Goal: Use online tool/utility: Utilize a website feature to perform a specific function

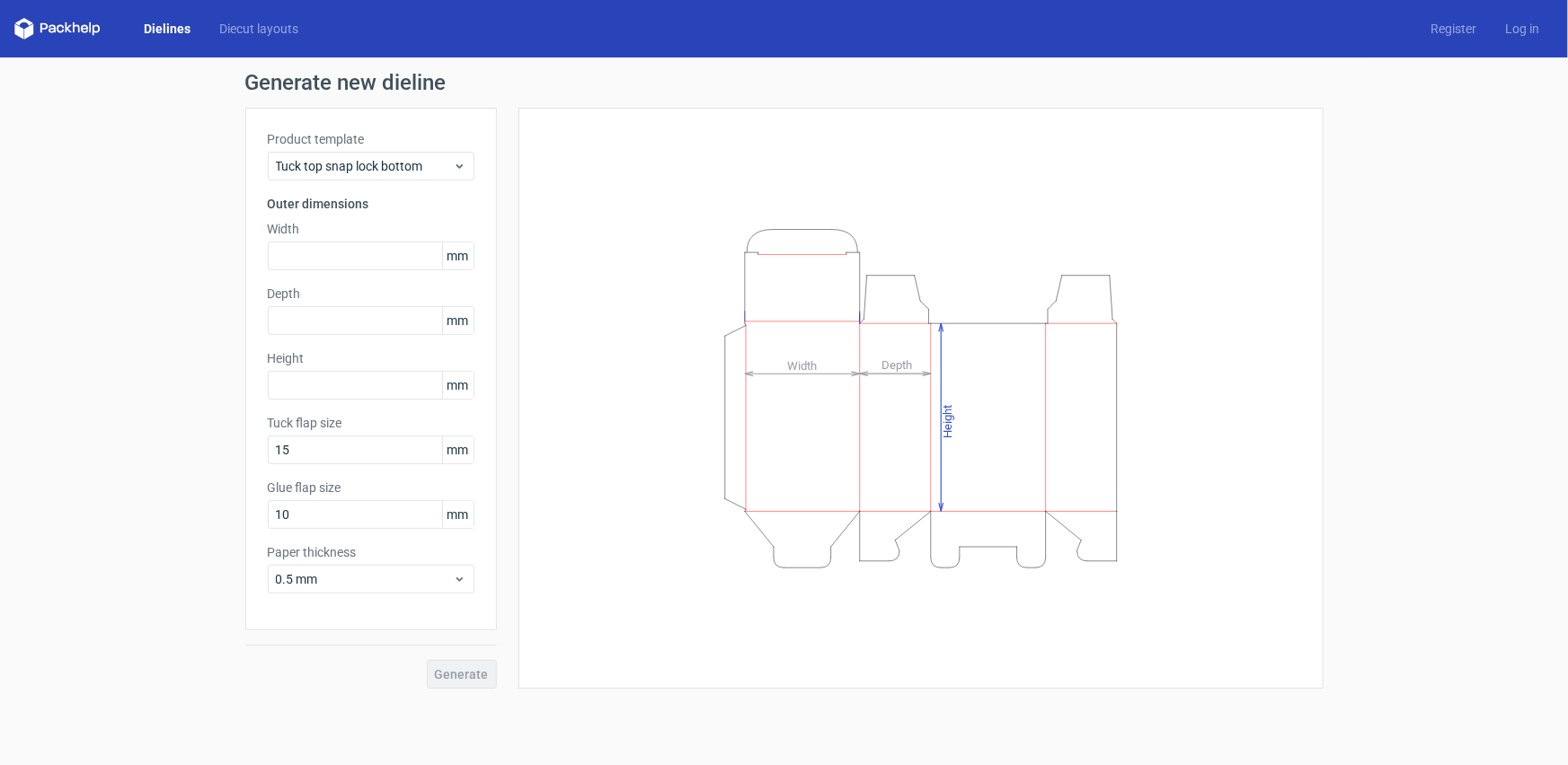
click at [144, 26] on link "Dielines" at bounding box center [167, 29] width 75 height 18
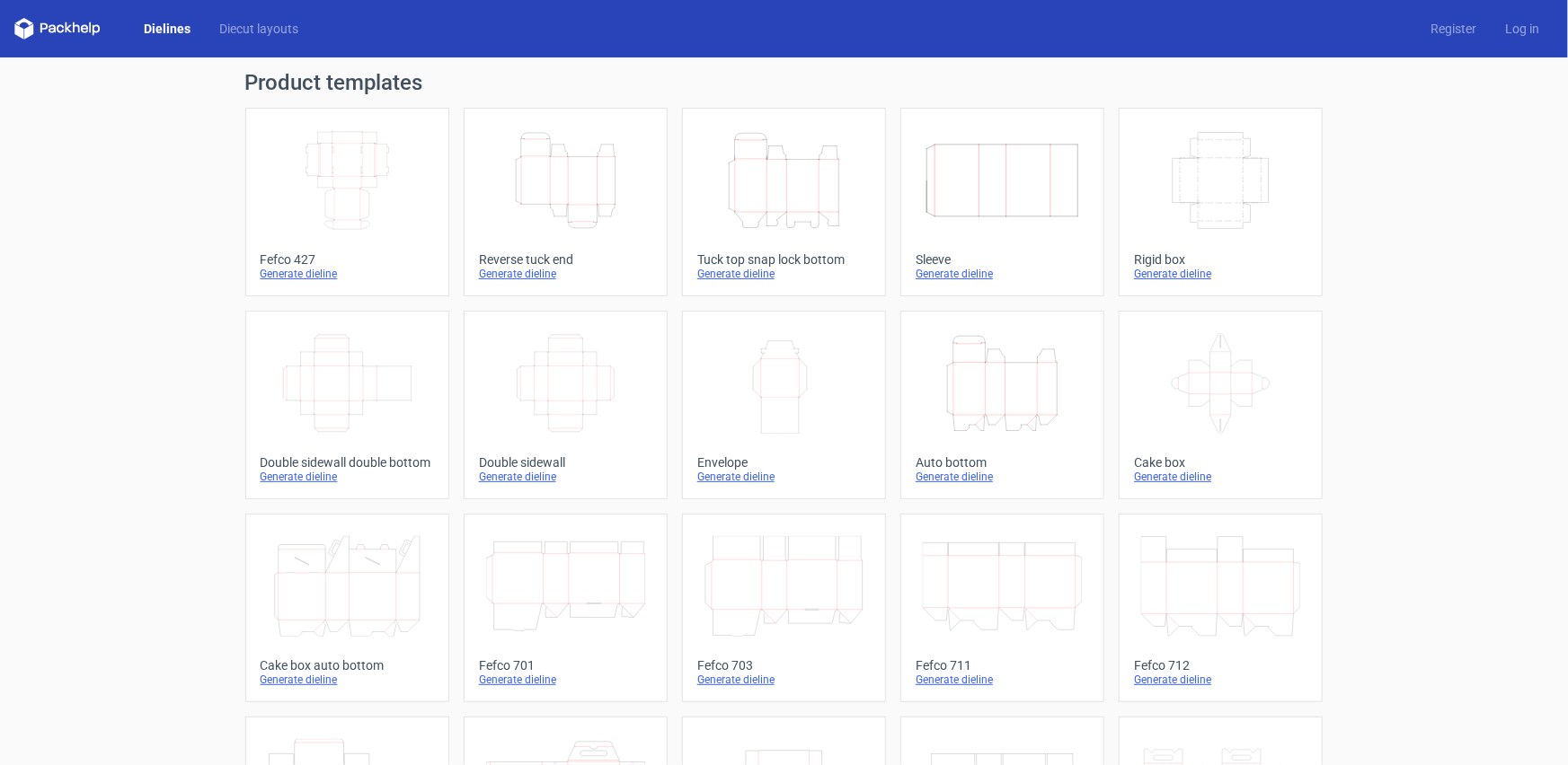
click at [371, 199] on icon "Width Depth Height" at bounding box center [346, 181] width 159 height 101
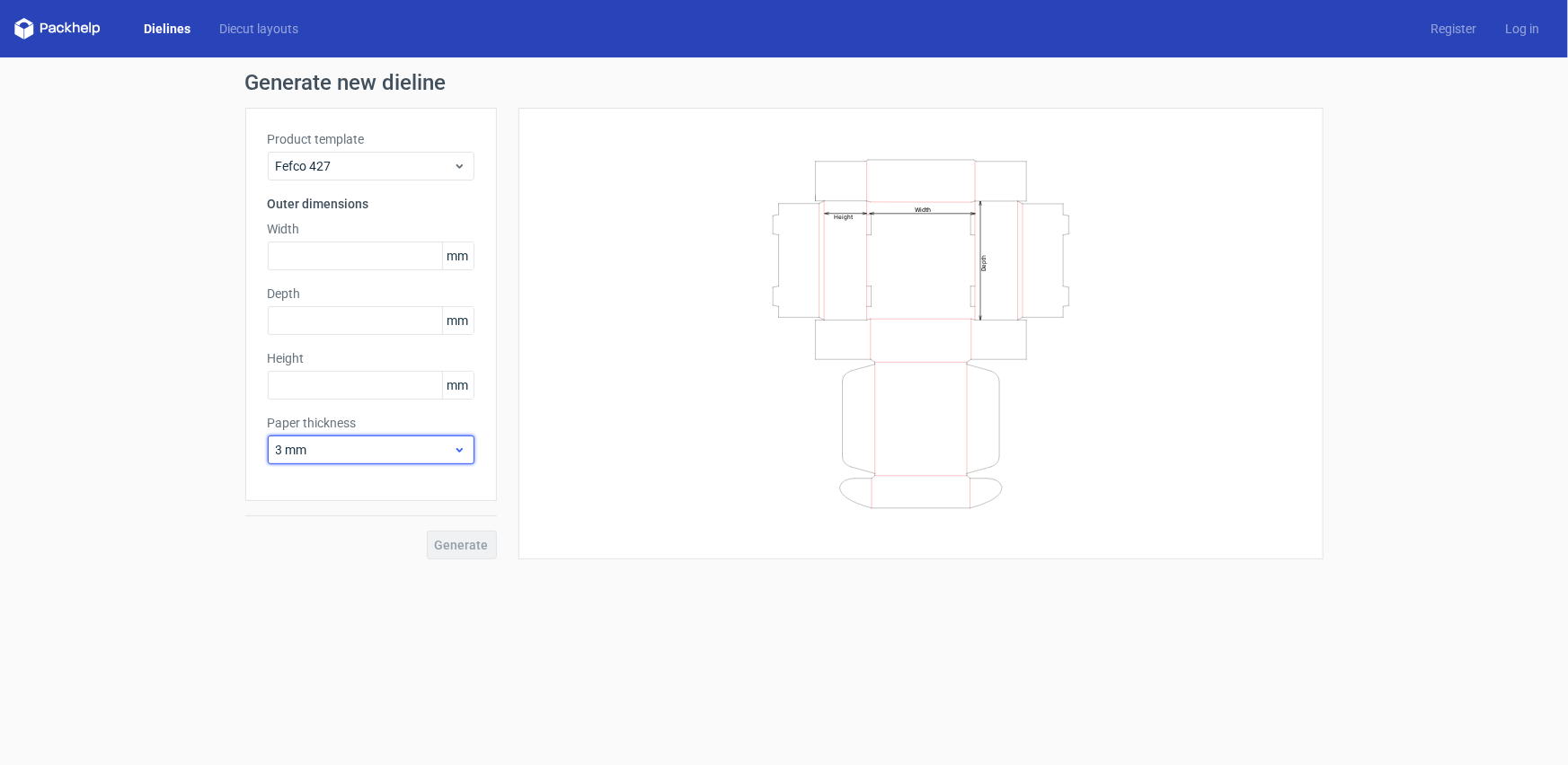
click at [453, 452] on icon at bounding box center [459, 449] width 14 height 15
click at [365, 491] on div "0.4 mm" at bounding box center [370, 489] width 192 height 29
click at [359, 261] on input "text" at bounding box center [370, 255] width 207 height 29
type input "220"
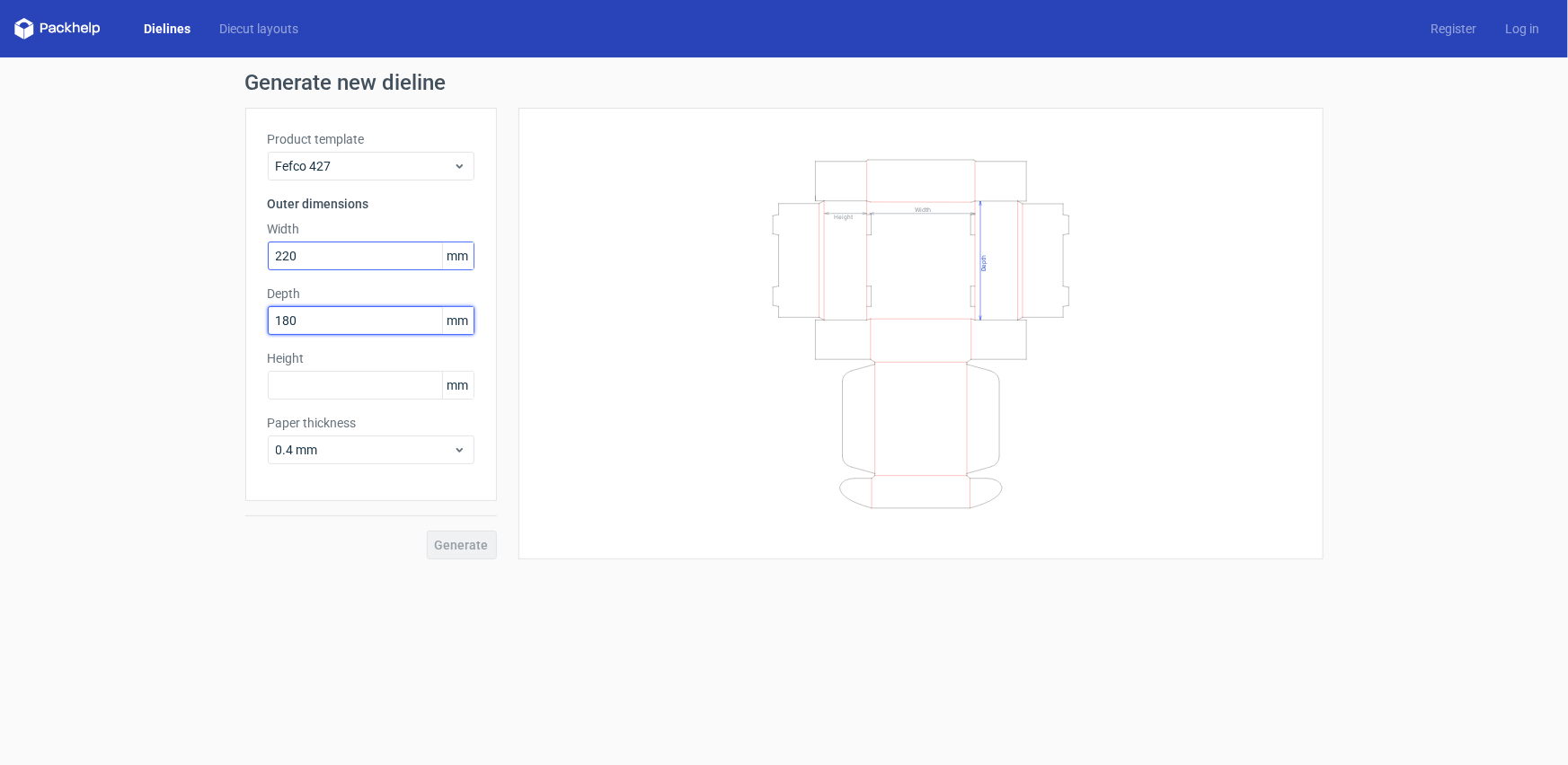
type input "180"
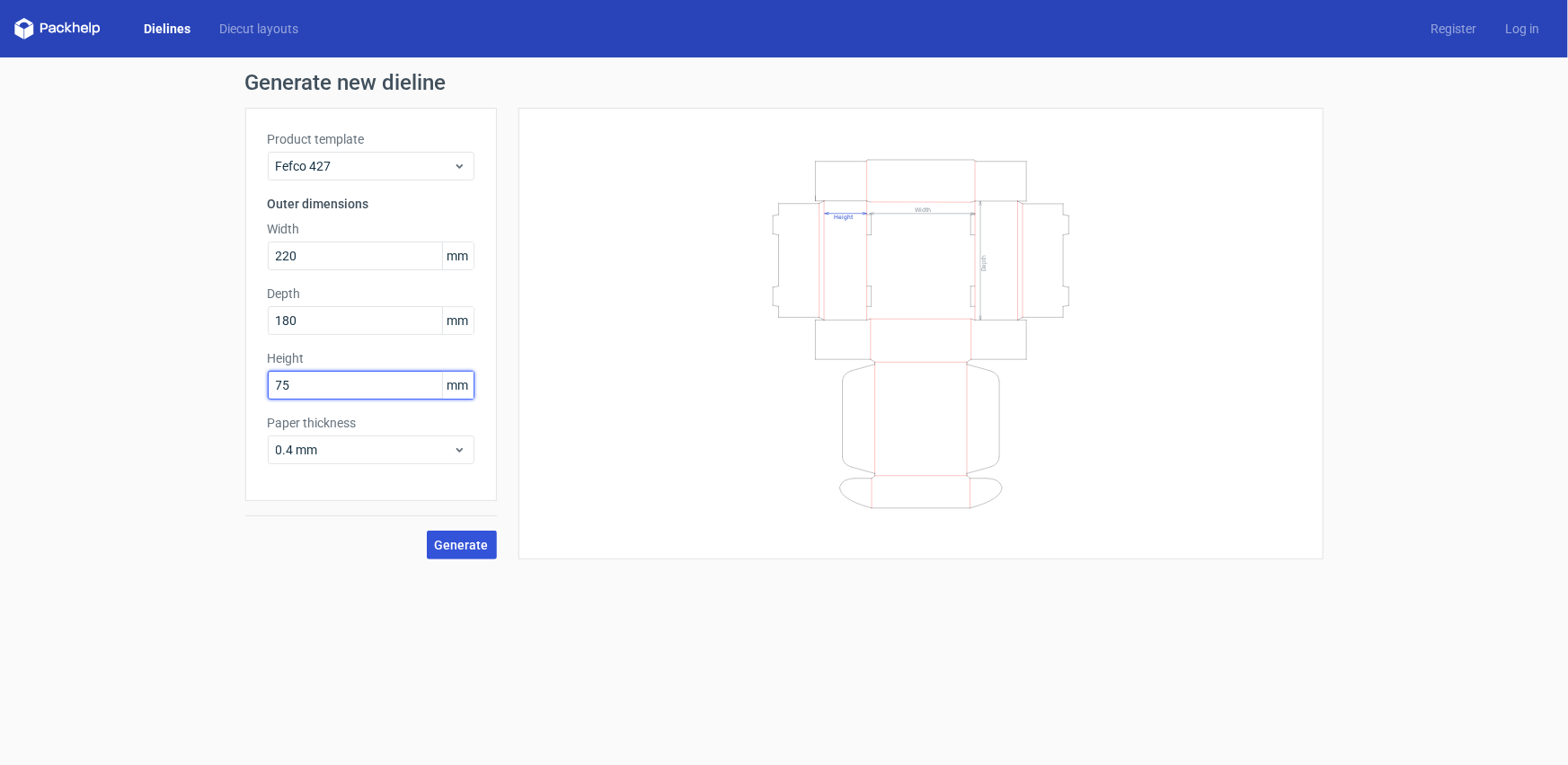
type input "75"
click at [440, 538] on span "Generate" at bounding box center [461, 544] width 53 height 13
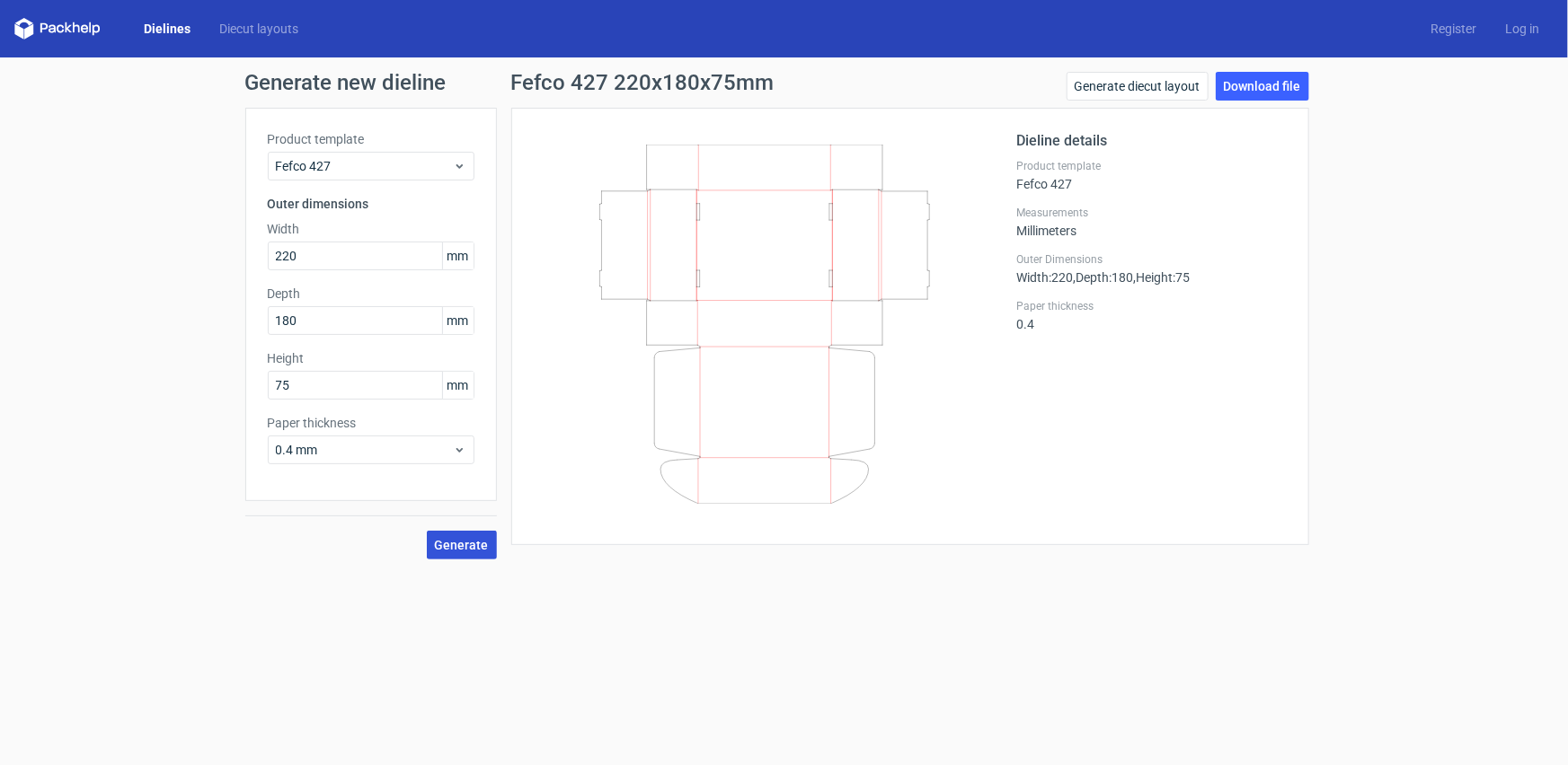
click at [381, 494] on div "Product template Fefco 427 Outer dimensions Width 220 mm Depth 180 mm Height 75…" at bounding box center [371, 304] width 251 height 393
click at [1172, 91] on link "Generate diecut layout" at bounding box center [1136, 86] width 142 height 29
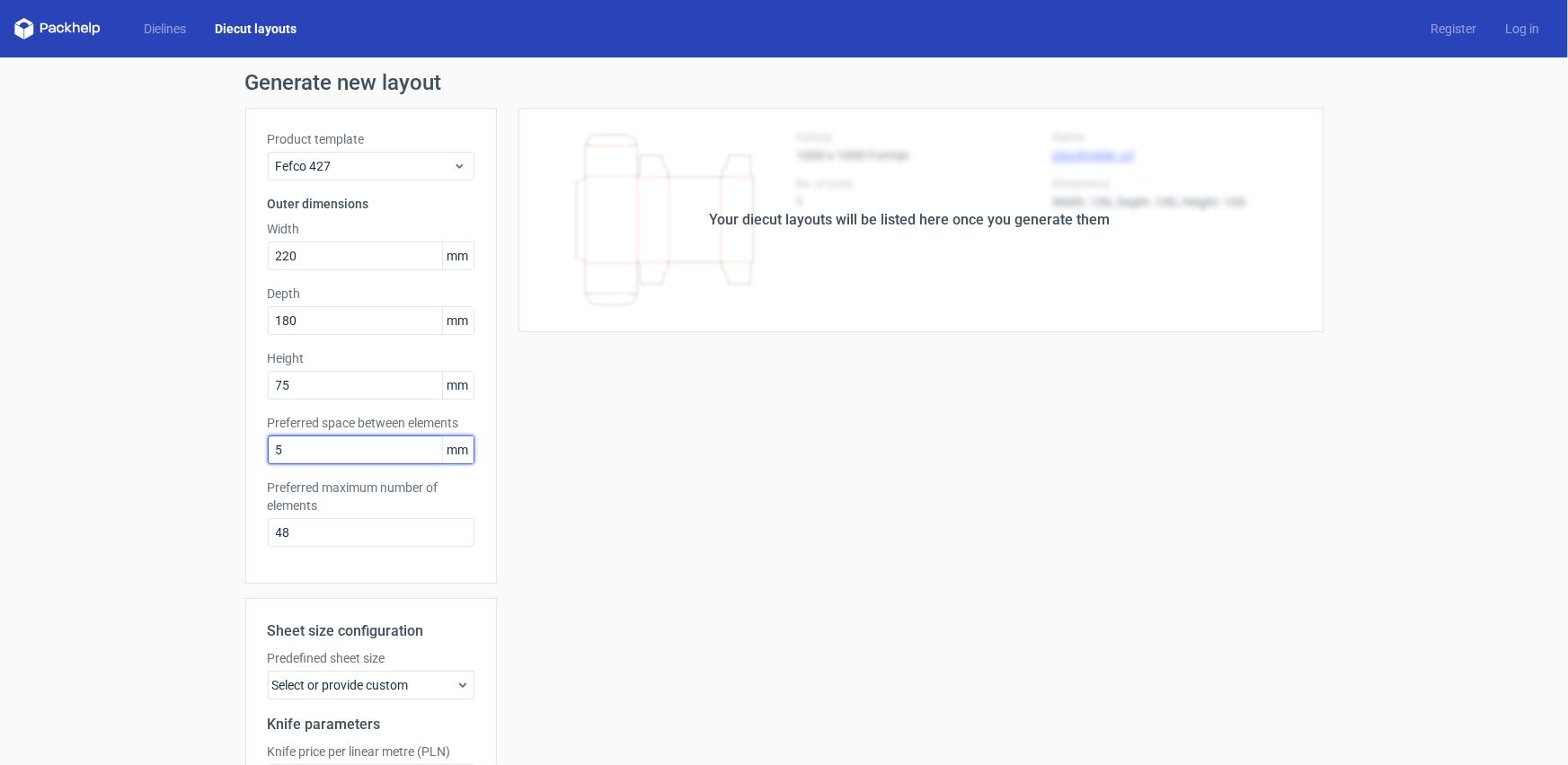
click at [398, 451] on input "5" at bounding box center [370, 449] width 207 height 29
click at [441, 448] on span "mm" at bounding box center [457, 449] width 32 height 27
drag, startPoint x: 340, startPoint y: 448, endPoint x: 233, endPoint y: 464, distance: 108.2
click at [233, 464] on div "Generate new layout Product template Fefco 427 Outer dimensions Width 220 mm De…" at bounding box center [784, 512] width 1568 height 909
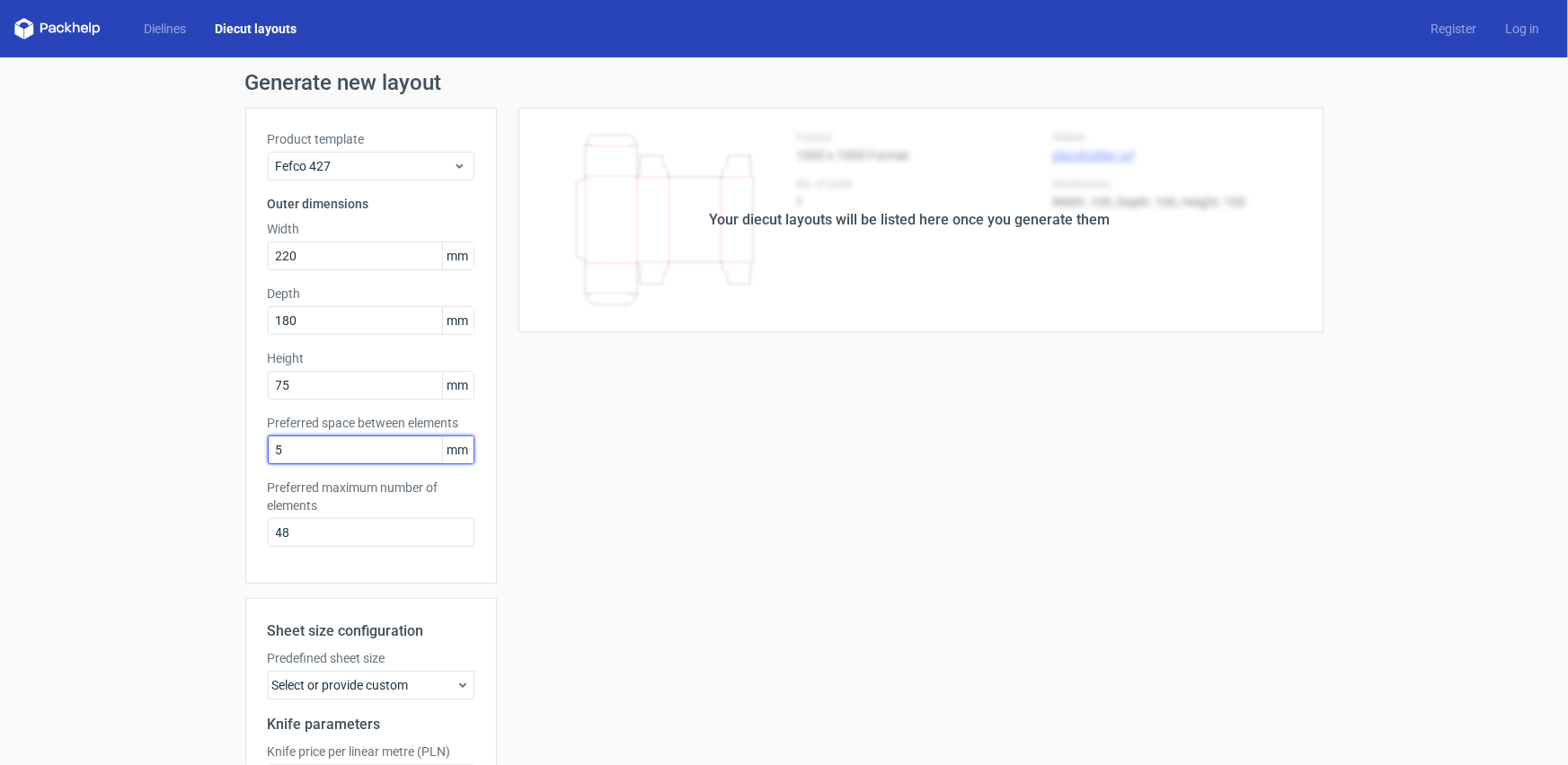
type input "1"
type input "5"
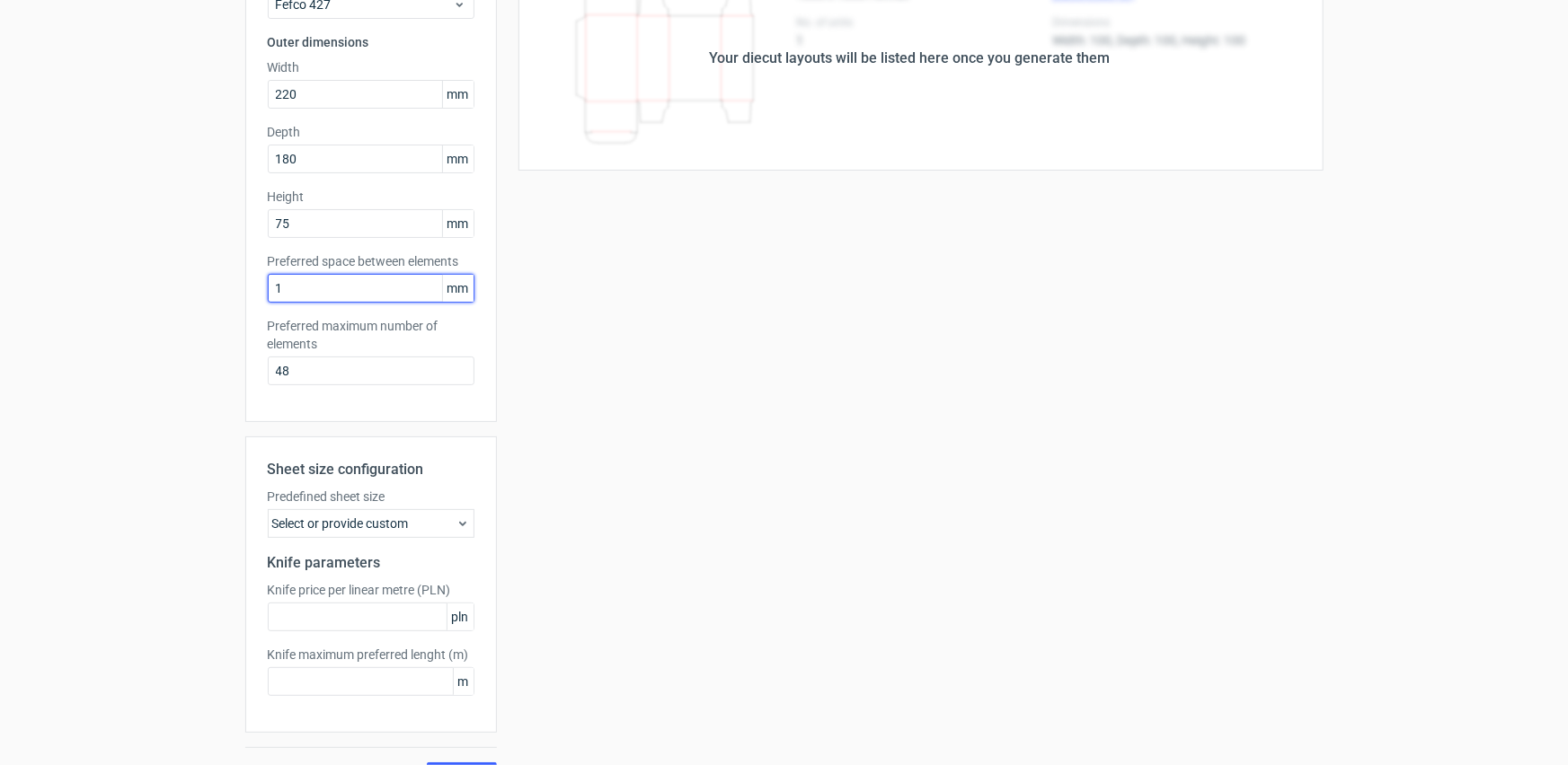
scroll to position [162, 0]
type input "1"
click at [443, 521] on div "Select or provide custom" at bounding box center [370, 523] width 207 height 29
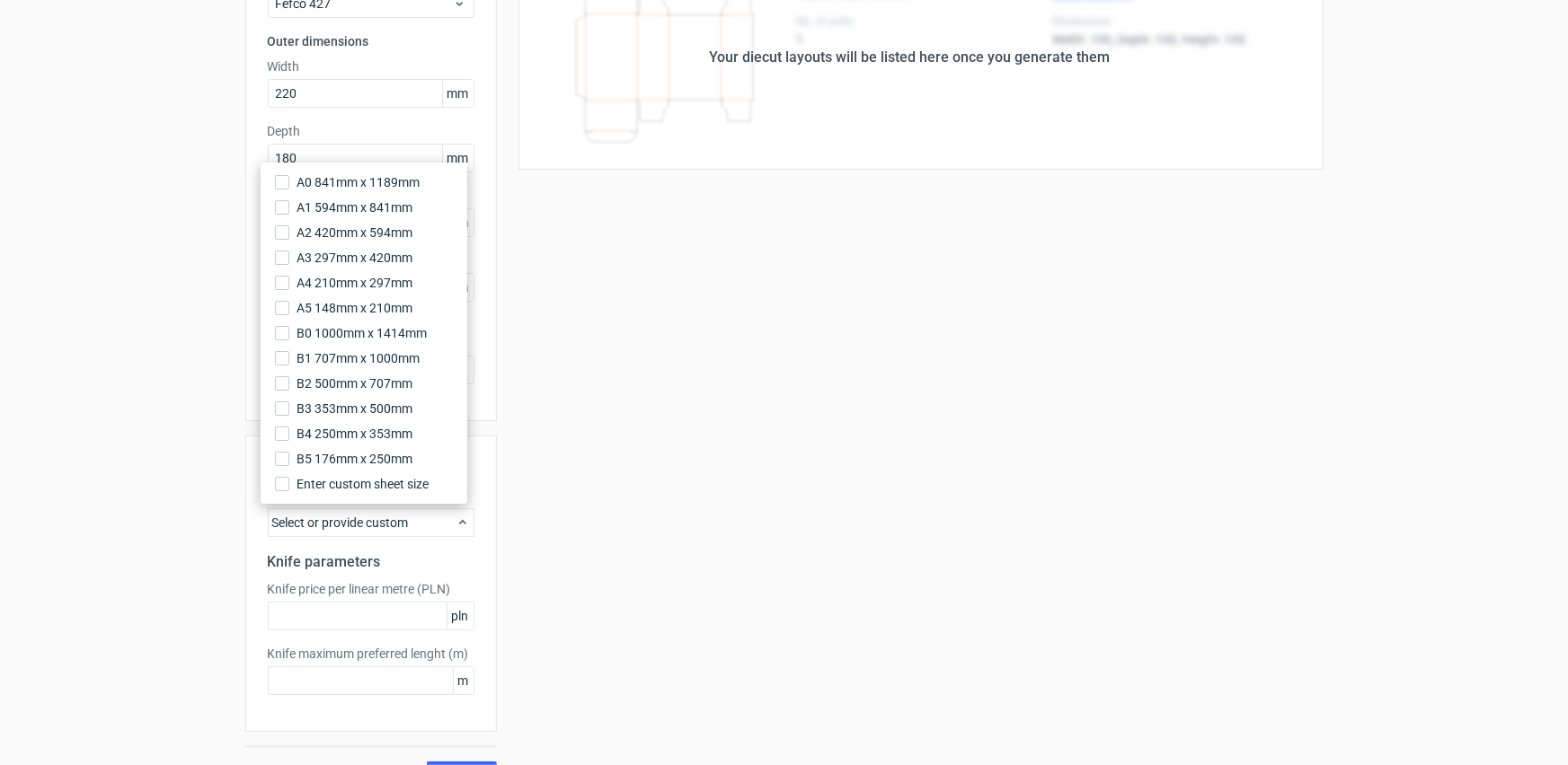
click at [443, 521] on div "Select or provide custom" at bounding box center [370, 523] width 207 height 29
click at [469, 528] on div "Sheet size configuration Predefined sheet size Select or provide custom Knife p…" at bounding box center [371, 583] width 251 height 296
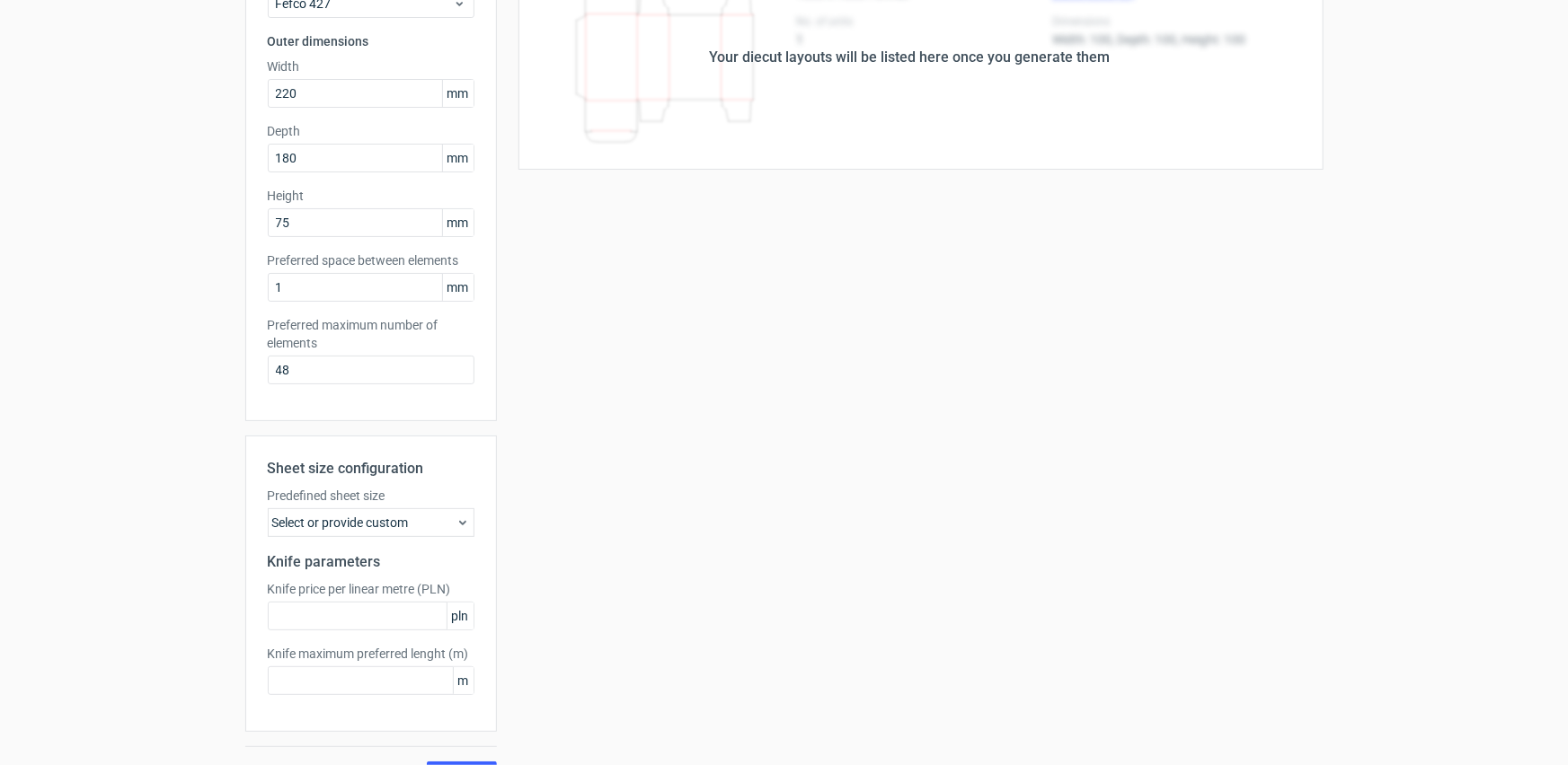
scroll to position [201, 0]
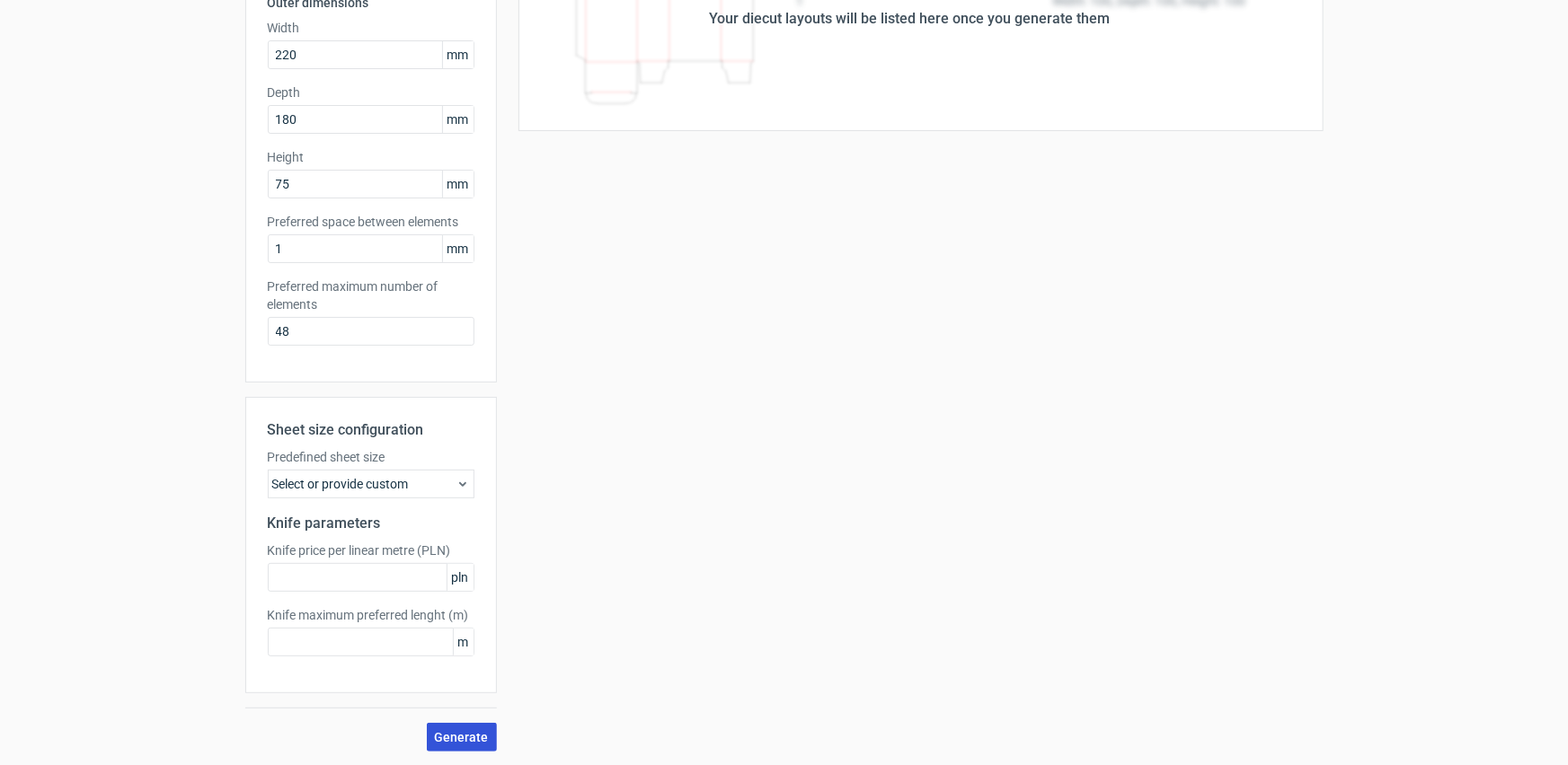
click at [461, 735] on span "Generate" at bounding box center [461, 737] width 53 height 13
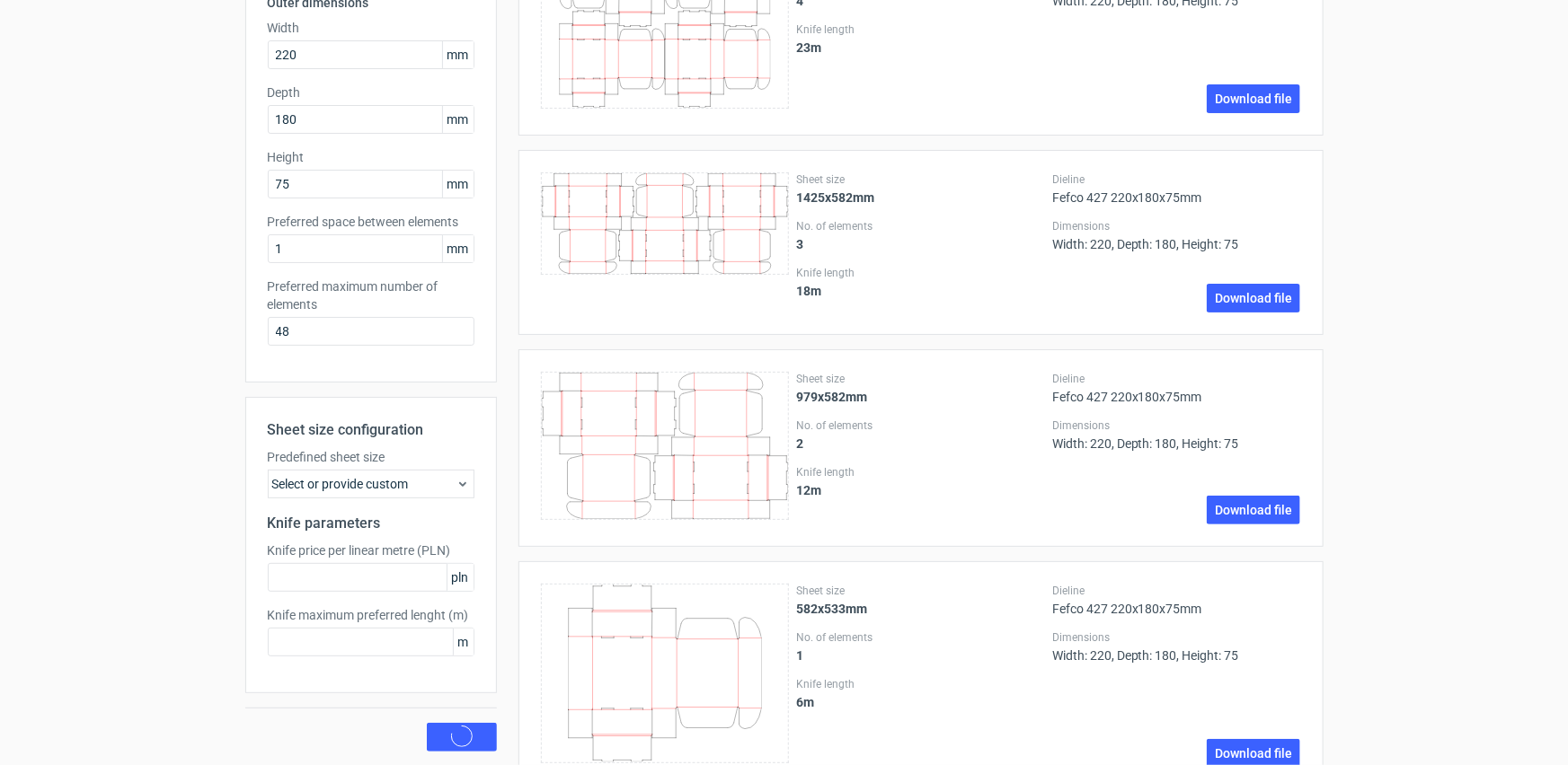
scroll to position [0, 0]
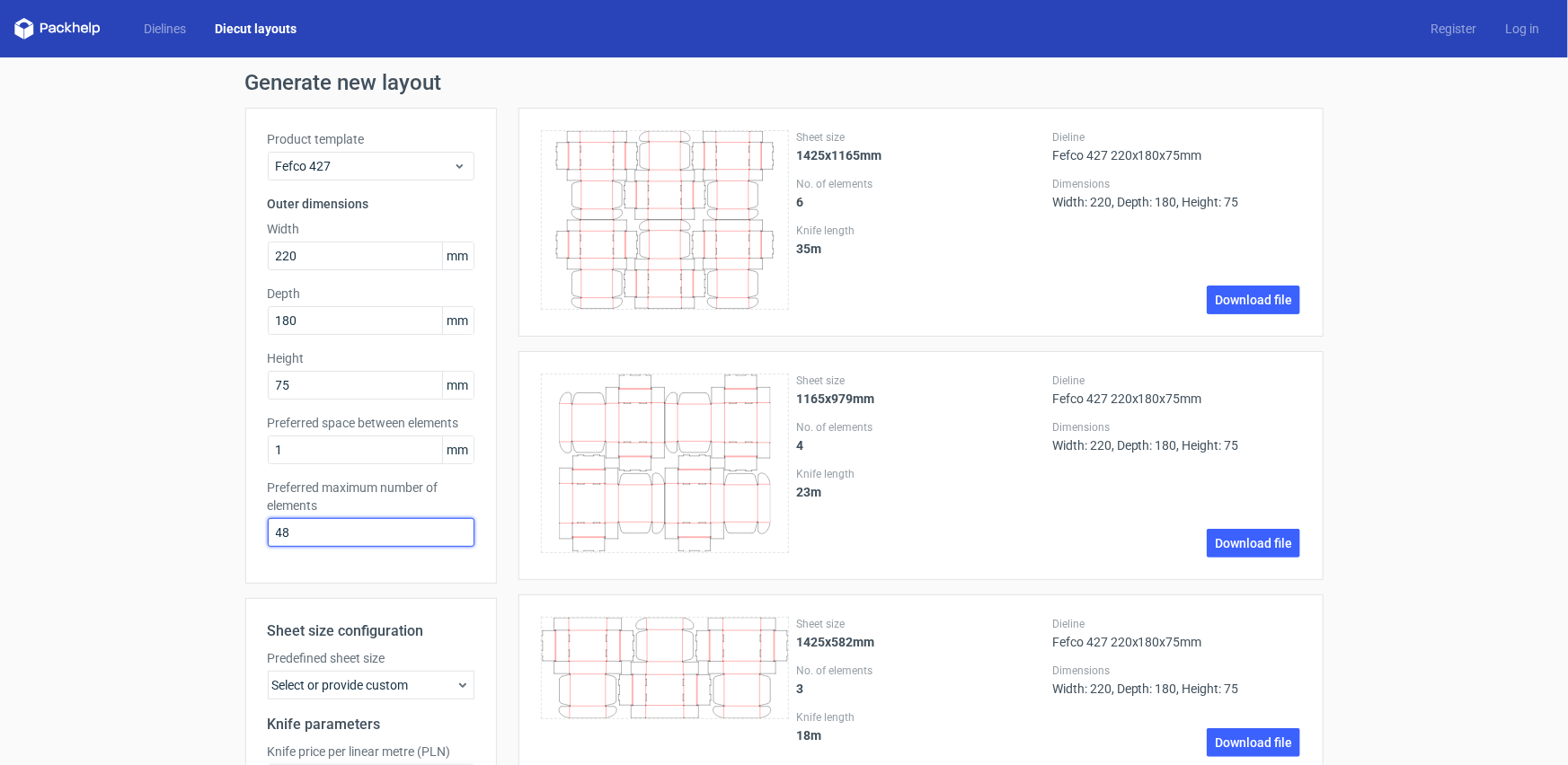
drag, startPoint x: 318, startPoint y: 538, endPoint x: 205, endPoint y: 549, distance: 113.5
click at [205, 549] on div "Generate new layout Product template Fefco 427 Outer dimensions Width 220 mm De…" at bounding box center [784, 660] width 1568 height 1206
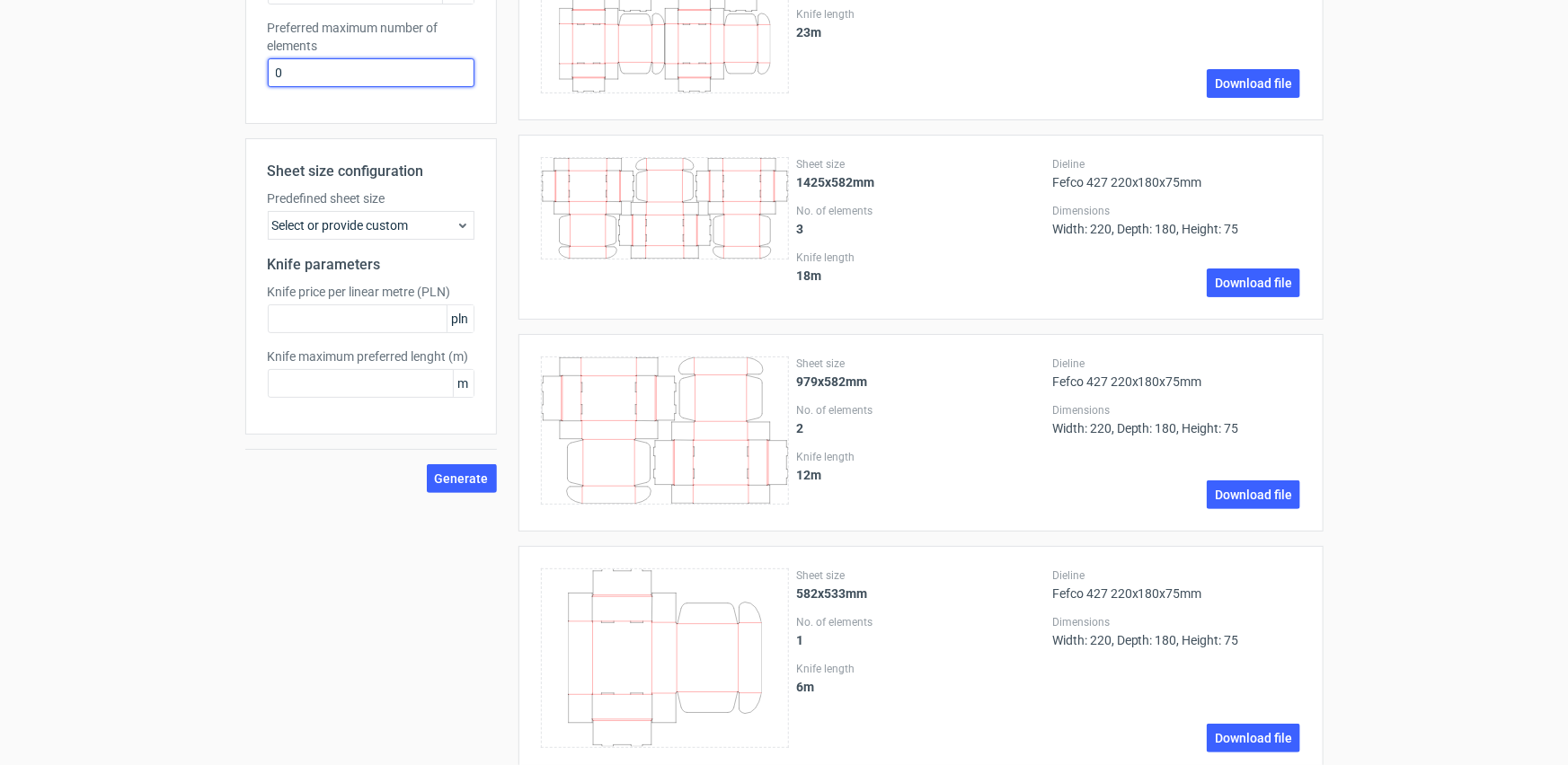
scroll to position [500, 0]
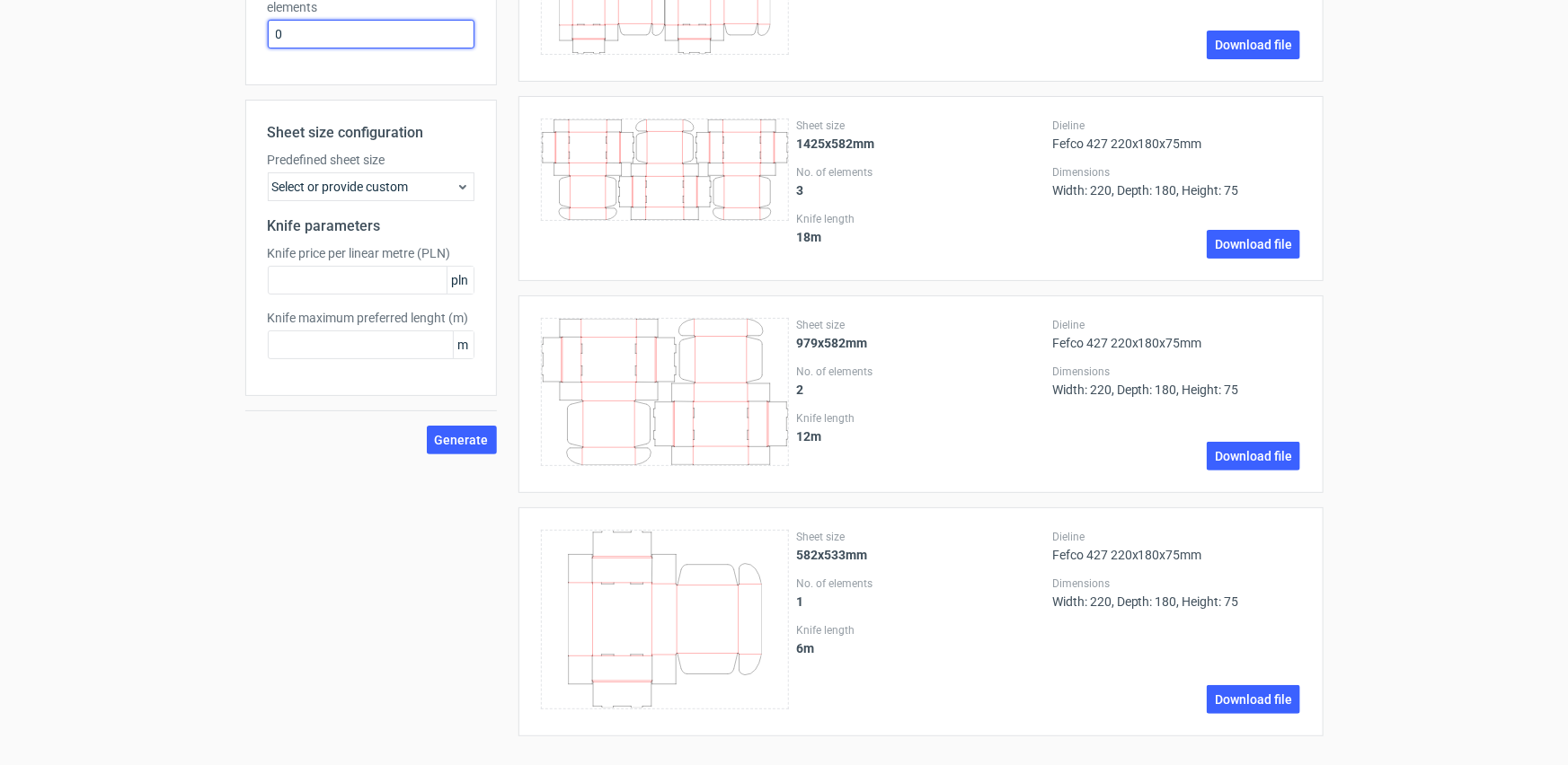
type input "0"
click at [664, 615] on icon at bounding box center [664, 619] width 248 height 179
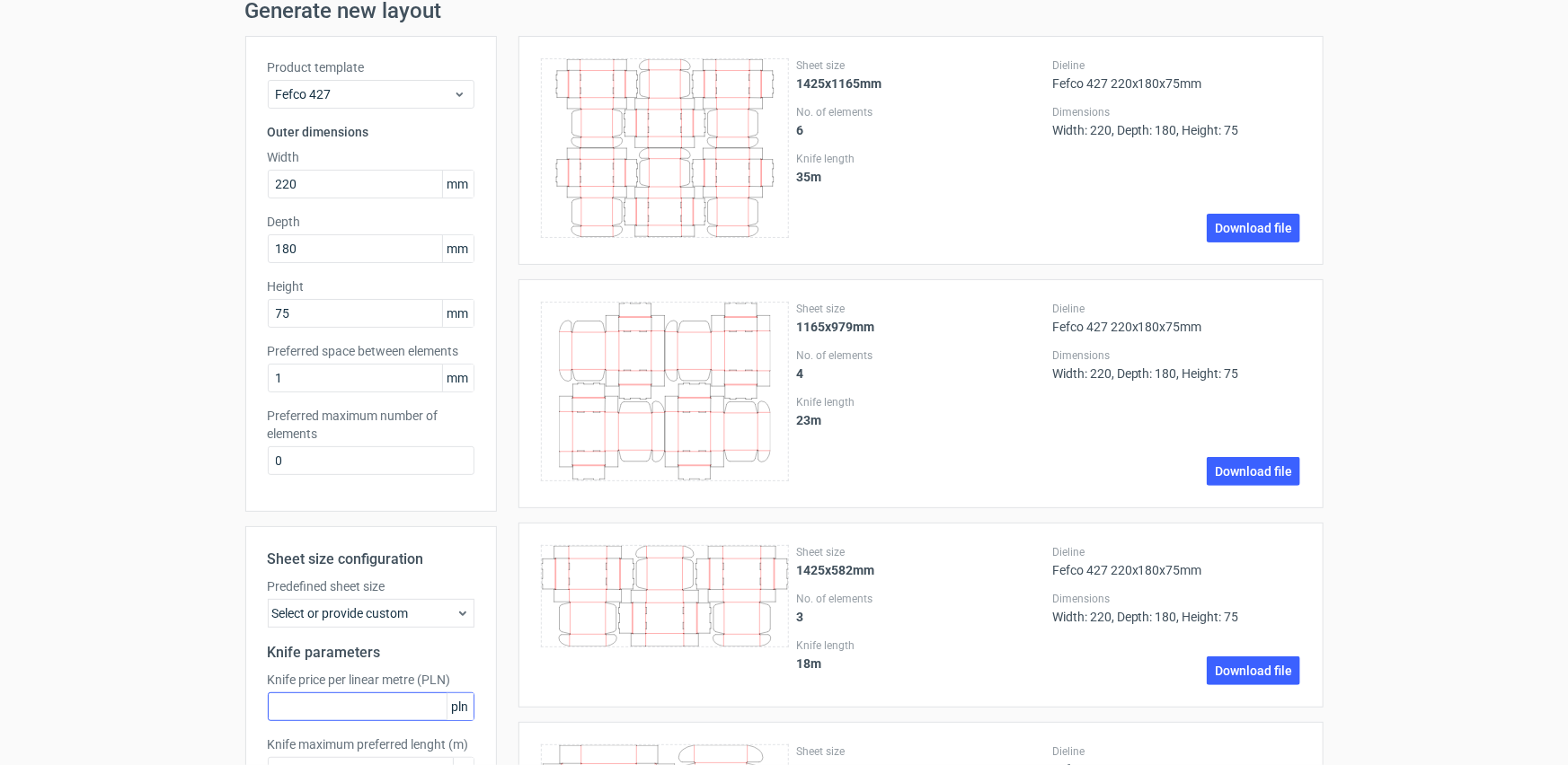
scroll to position [9, 0]
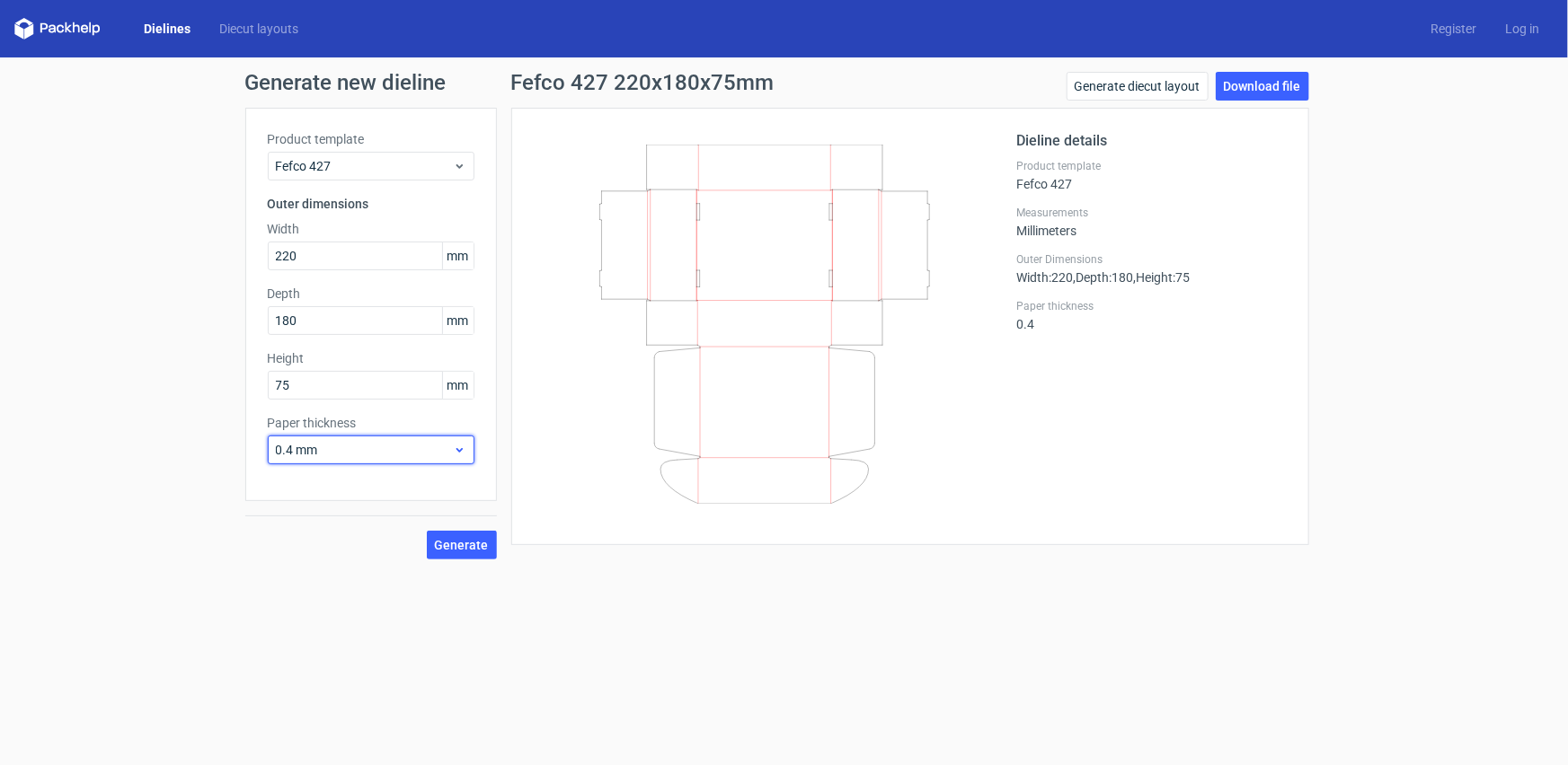
click at [459, 457] on div "0.4 mm" at bounding box center [370, 449] width 207 height 29
click at [373, 628] on div "4 mm" at bounding box center [370, 632] width 192 height 29
click at [492, 540] on button "Generate" at bounding box center [461, 544] width 70 height 29
click at [441, 542] on span "Generate" at bounding box center [461, 544] width 53 height 13
click at [442, 457] on span "4 mm" at bounding box center [364, 450] width 177 height 18
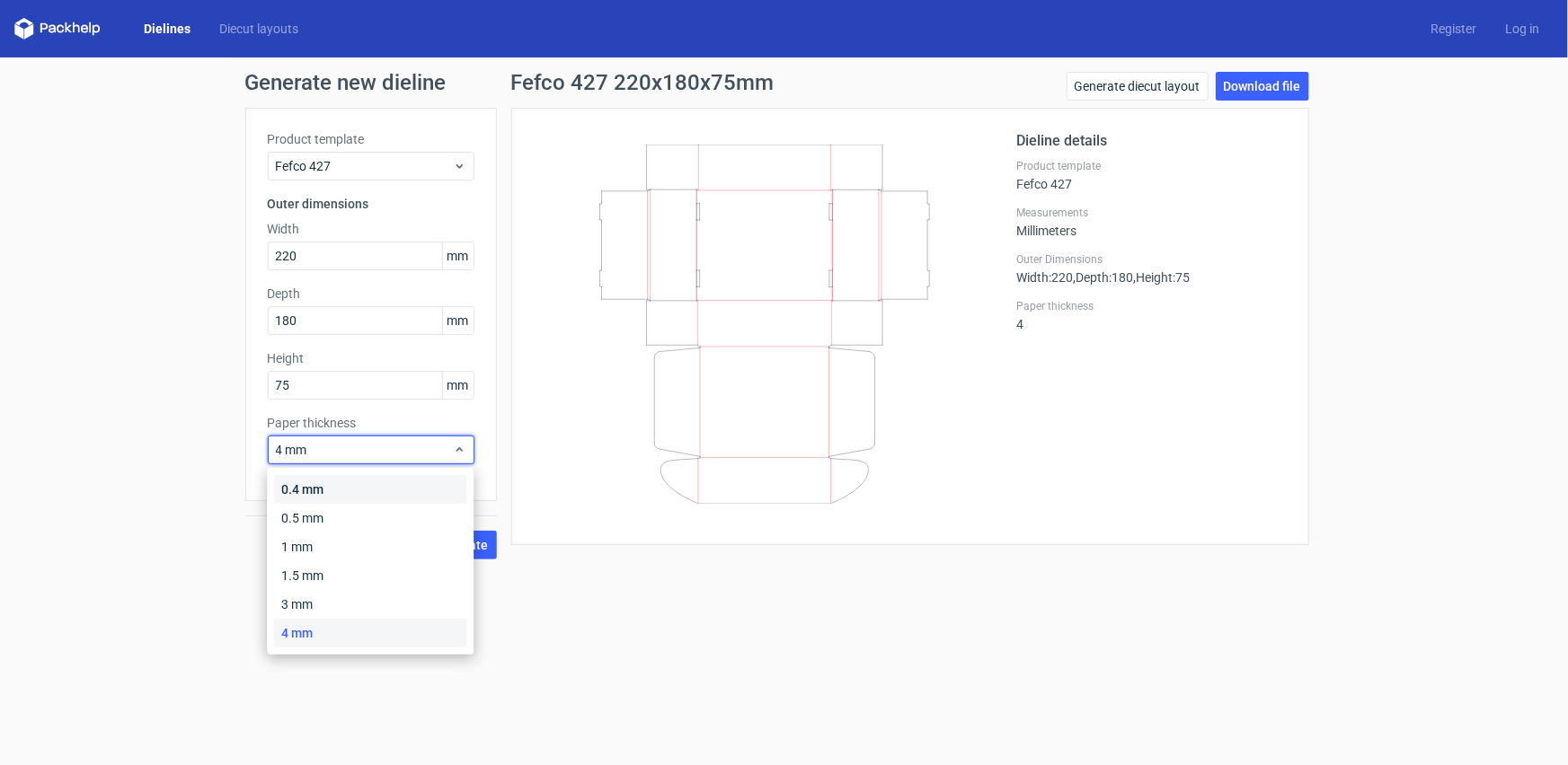
click at [422, 483] on div "0.4 mm" at bounding box center [370, 489] width 192 height 29
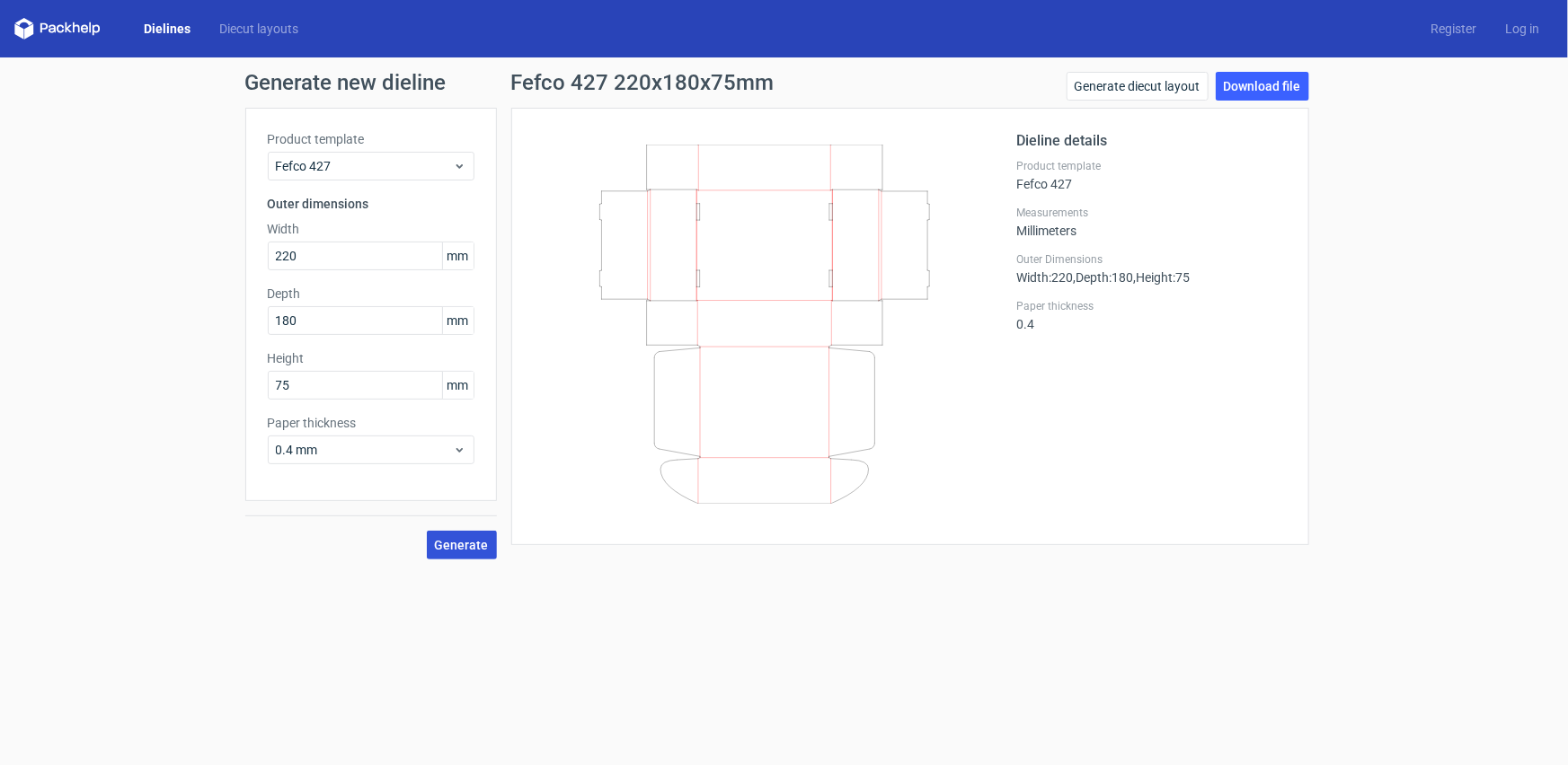
click at [481, 553] on button "Generate" at bounding box center [461, 544] width 70 height 29
click at [466, 458] on div "0.4 mm" at bounding box center [370, 449] width 207 height 29
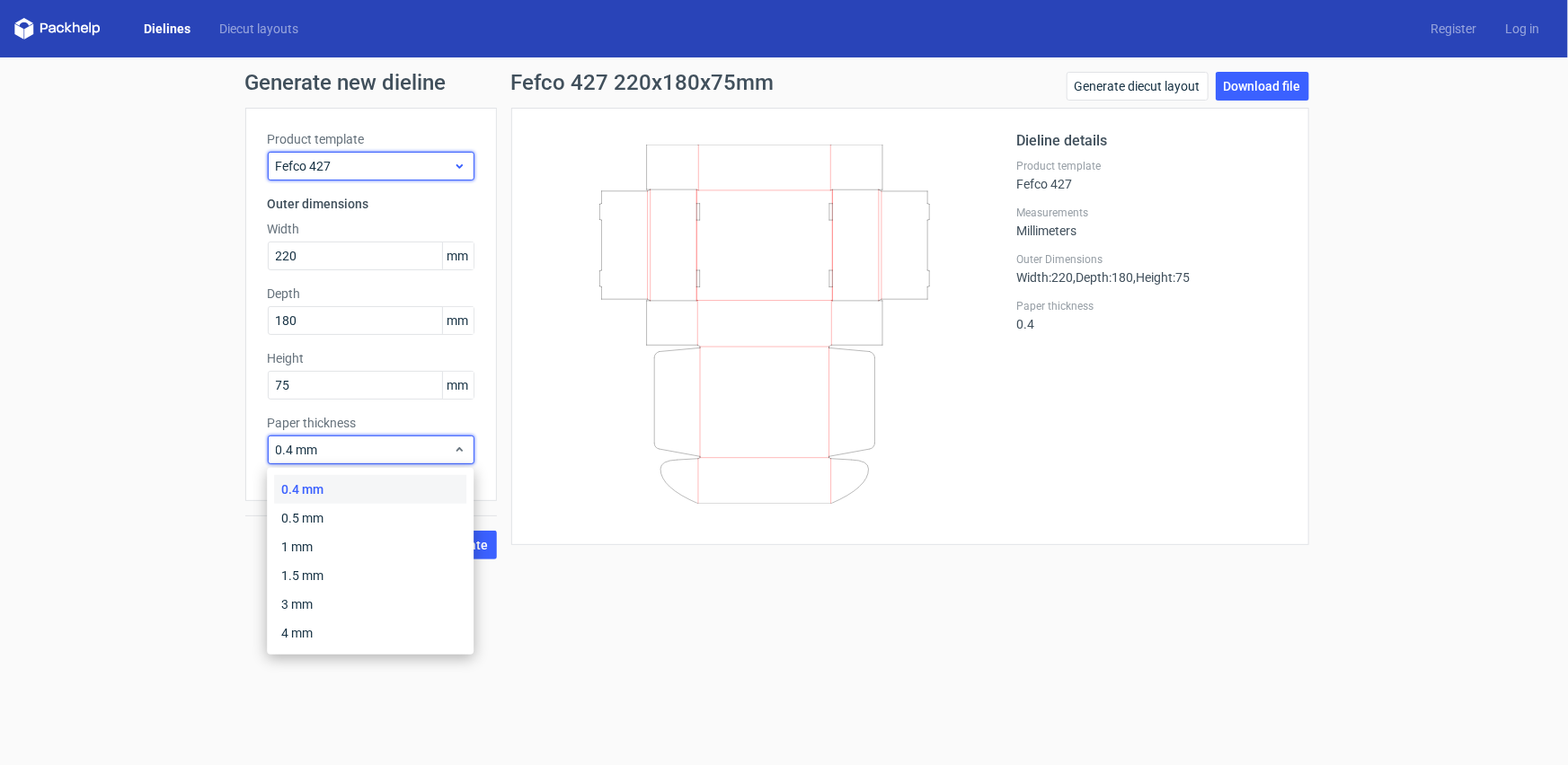
click at [445, 171] on span "Fefco 427" at bounding box center [364, 166] width 177 height 18
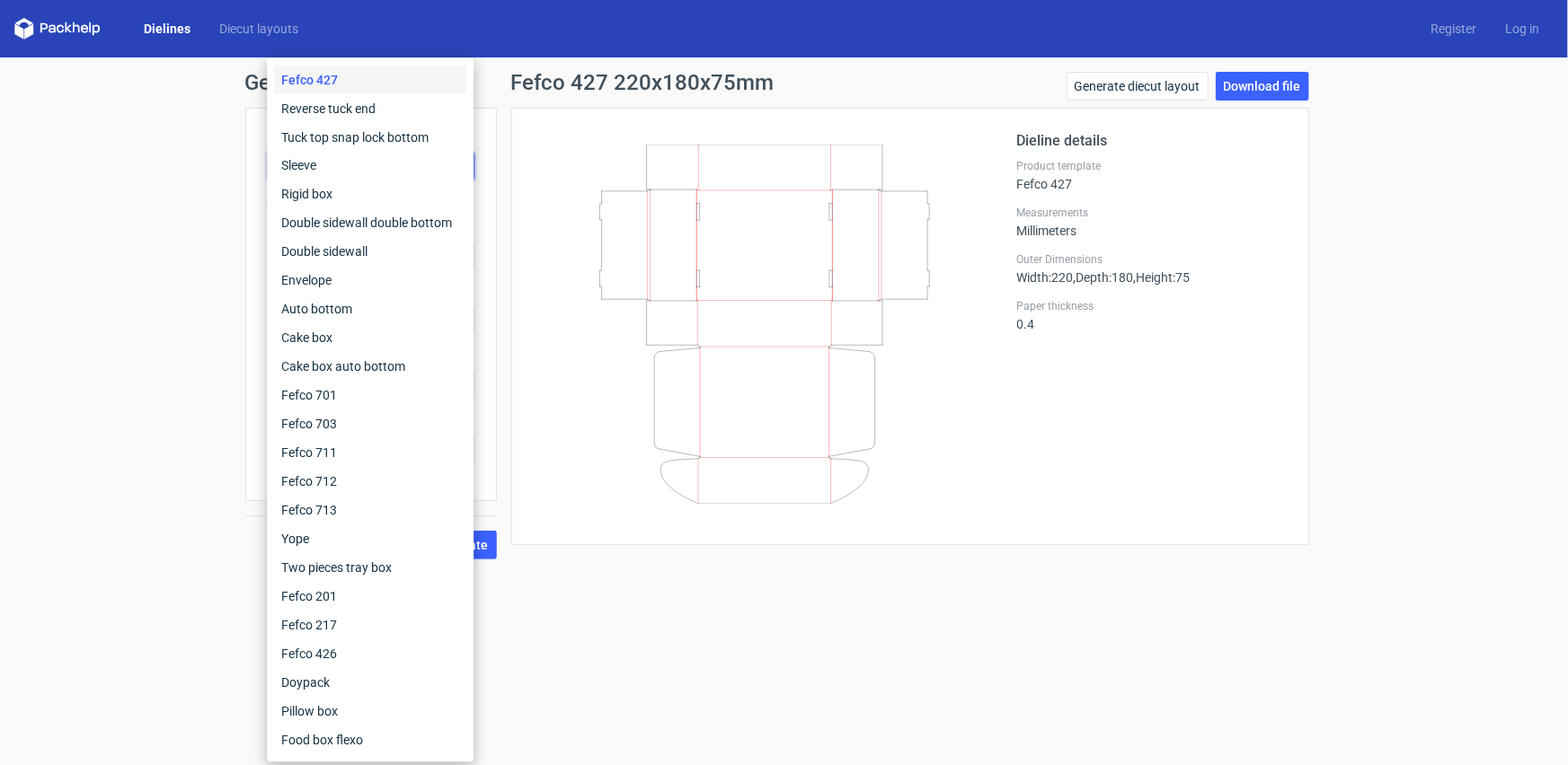
click at [524, 335] on div "Dieline details Product template Fefco 427 Measurements Millimeters Outer Dimen…" at bounding box center [910, 327] width 798 height 437
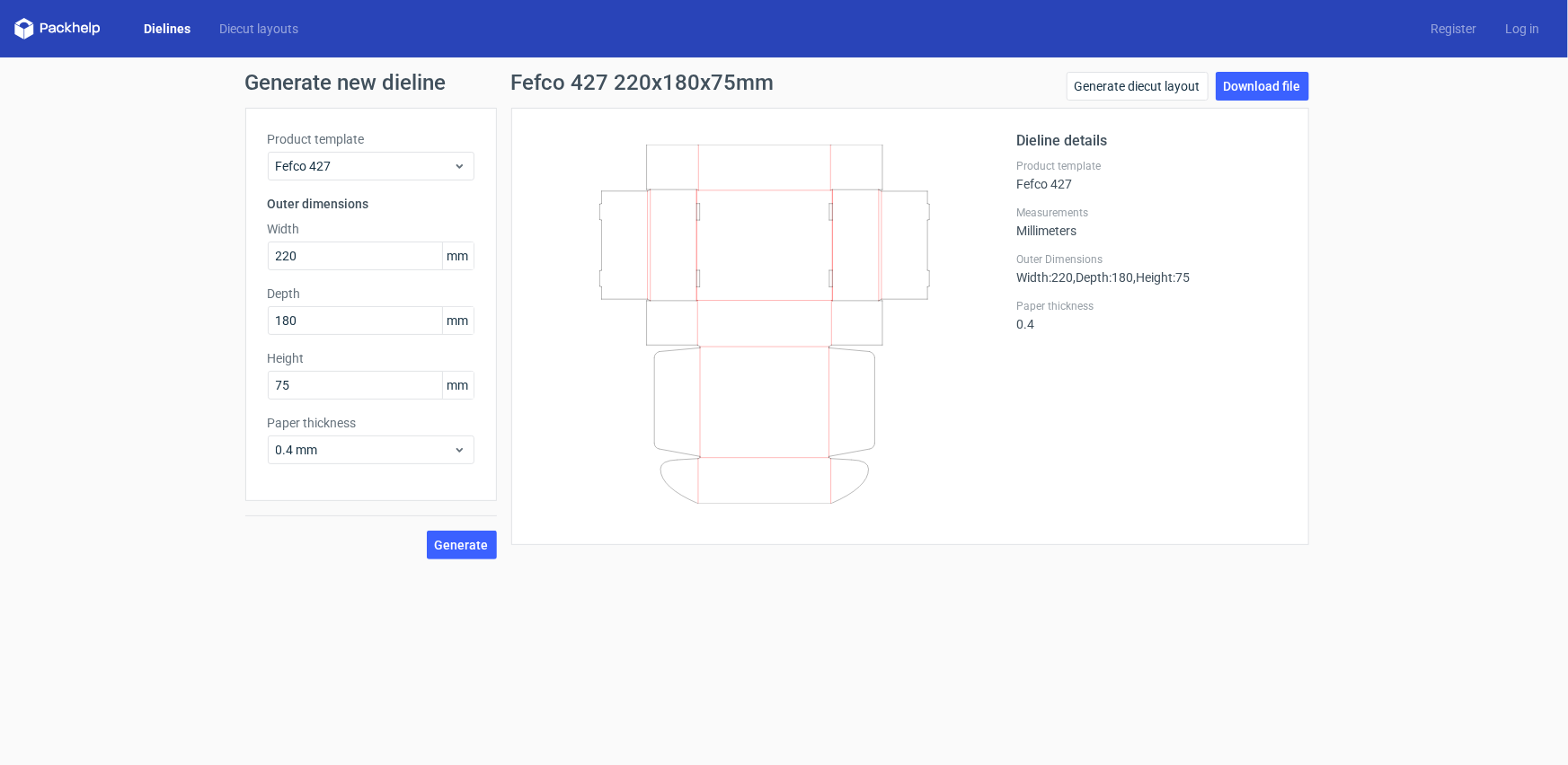
click at [173, 33] on link "Dielines" at bounding box center [167, 29] width 75 height 18
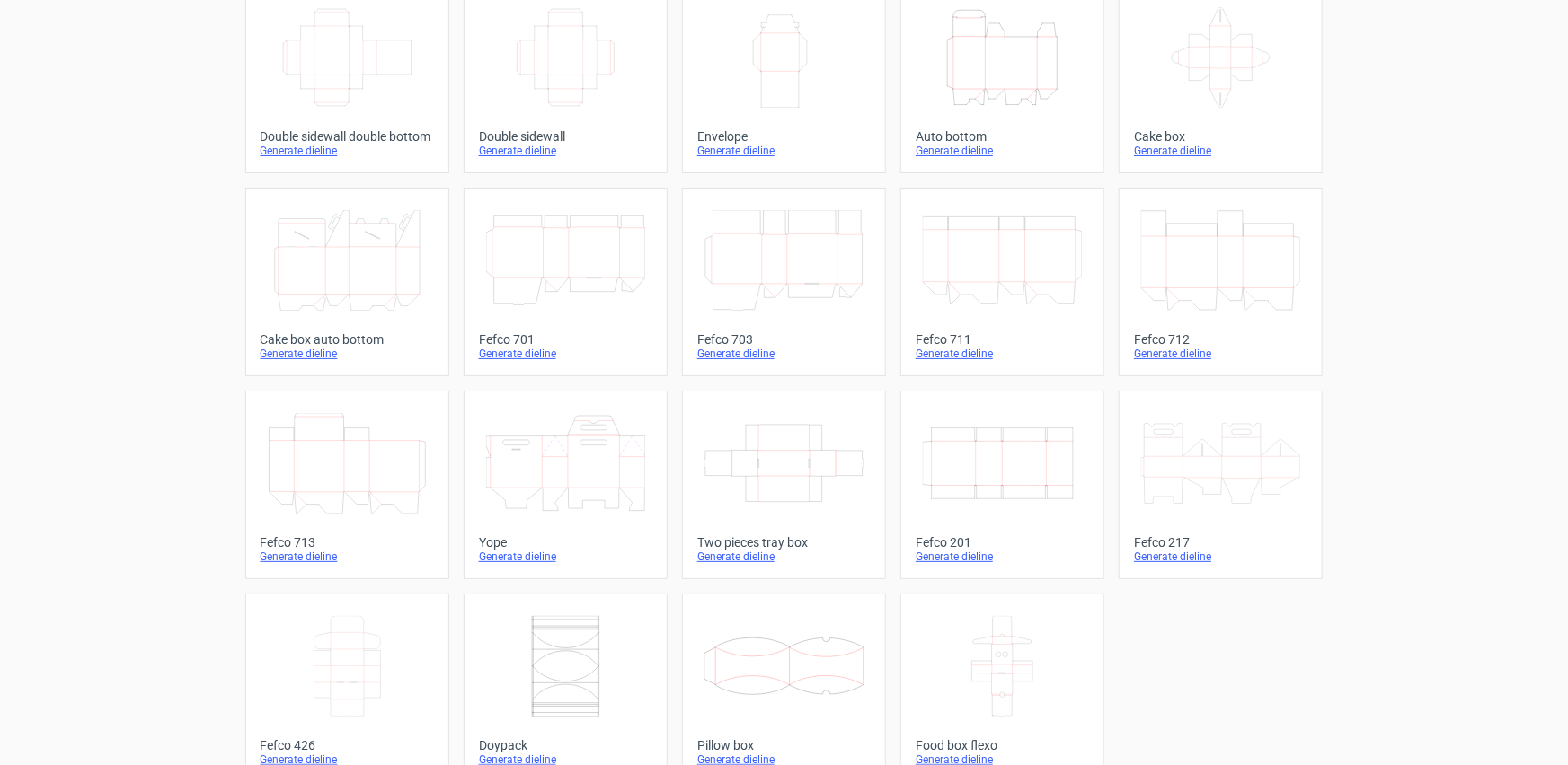
scroll to position [356, 0]
